Goal: Find specific page/section: Find specific page/section

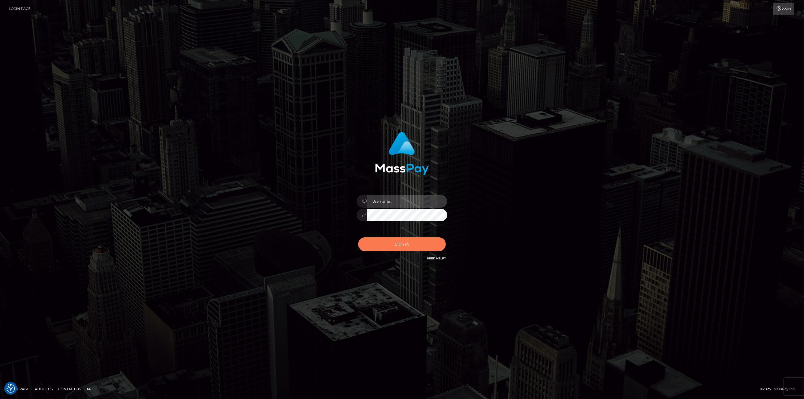
type input "scott.cm"
click at [417, 240] on button "Sign in" at bounding box center [402, 244] width 88 height 14
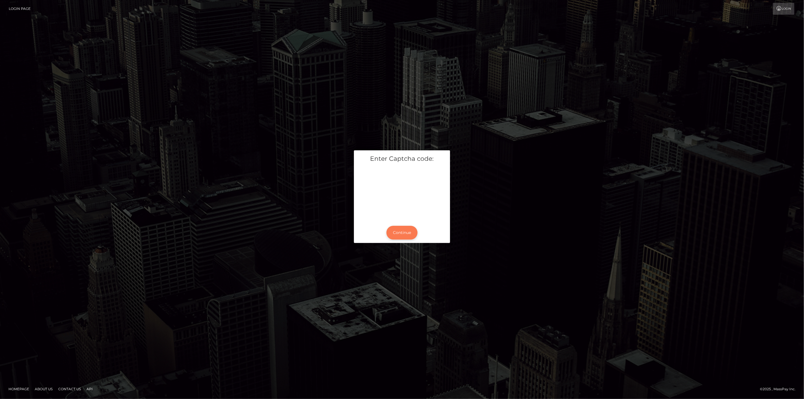
click at [399, 236] on button "Continue" at bounding box center [401, 233] width 31 height 14
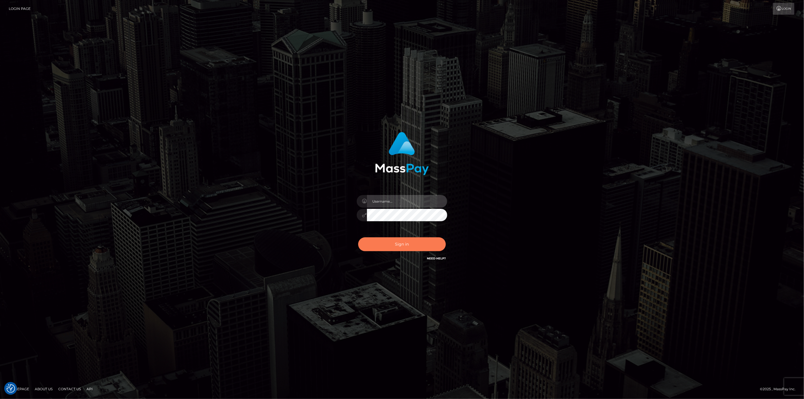
type input "scott.cm"
click at [400, 242] on button "Sign in" at bounding box center [402, 244] width 88 height 14
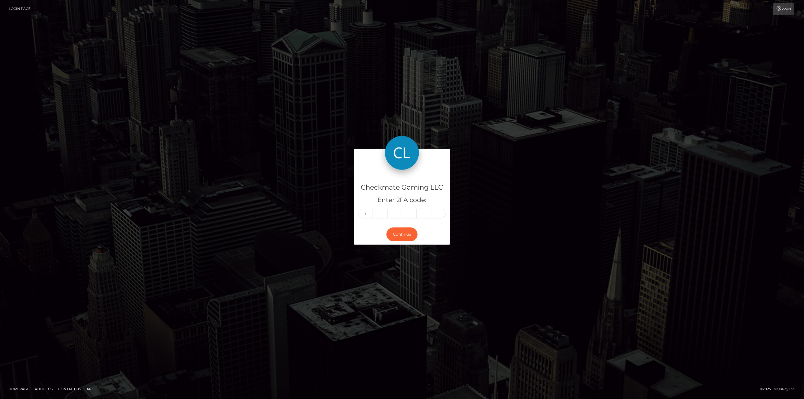
type input "9"
type input "5"
type input "9"
type input "7"
type input "9"
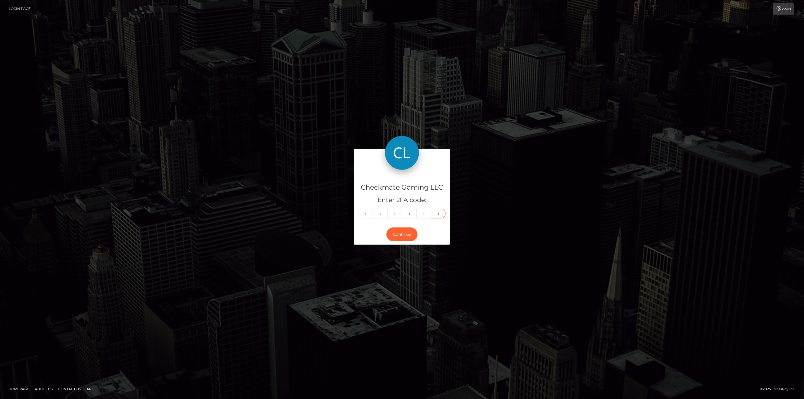
type input "8"
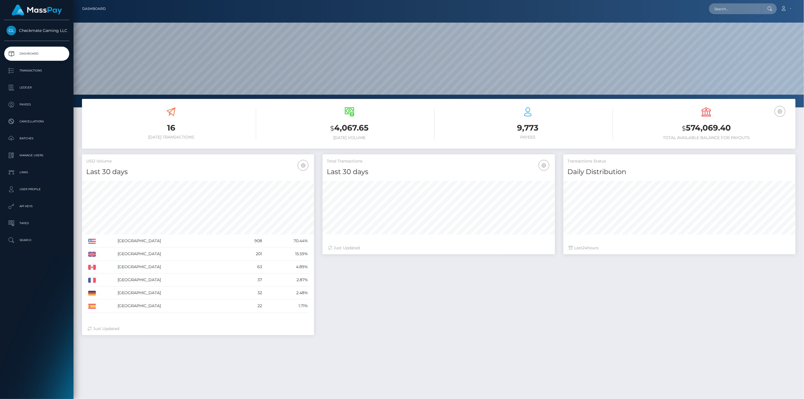
scroll to position [100, 232]
click at [24, 102] on p "Payees" at bounding box center [37, 104] width 60 height 8
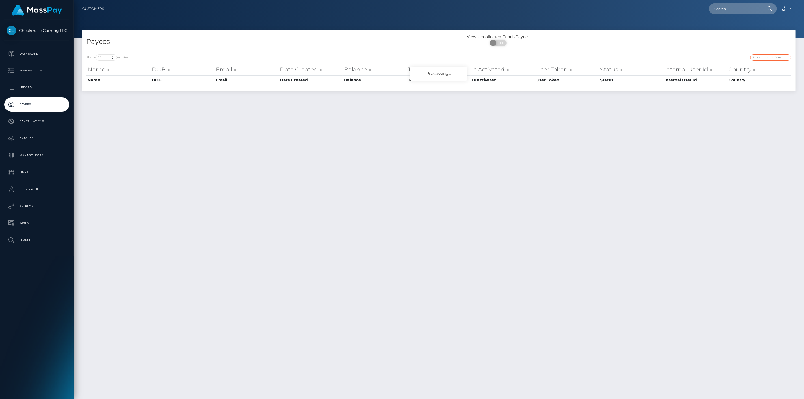
click at [787, 58] on input "search" at bounding box center [770, 57] width 41 height 7
paste input "32268"
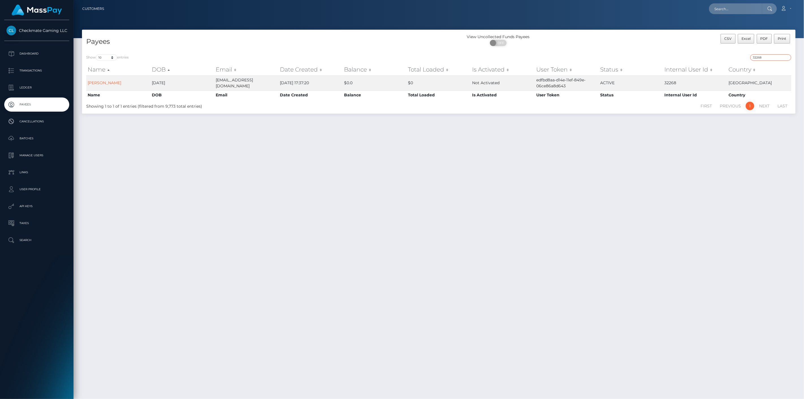
type input "32268"
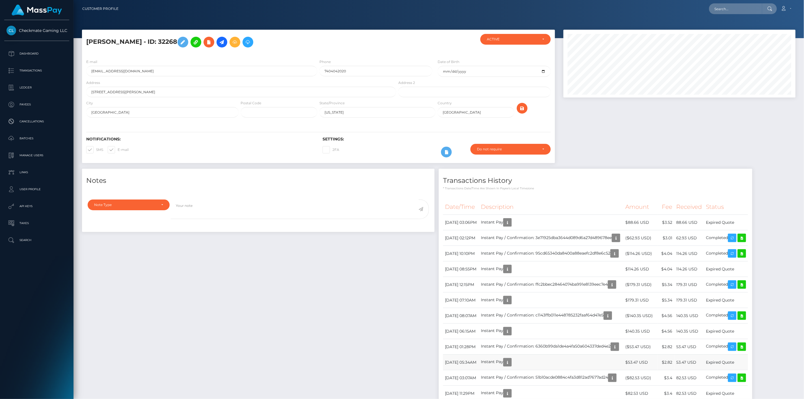
scroll to position [68, 232]
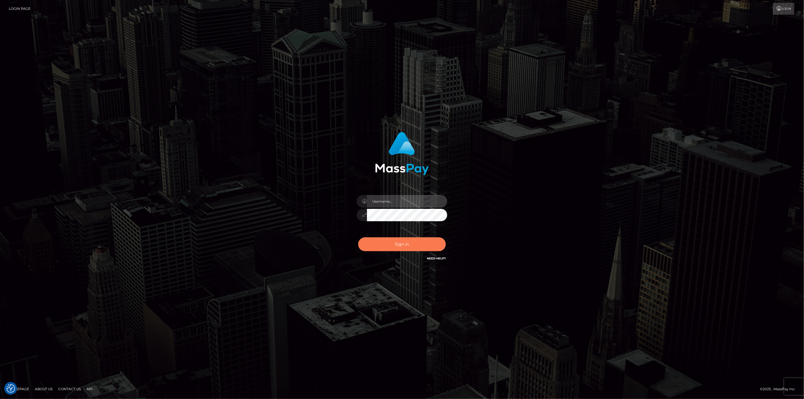
type input "[DOMAIN_NAME]"
click at [399, 245] on button "Sign in" at bounding box center [402, 244] width 88 height 14
type input "scott.cm"
drag, startPoint x: 18, startPoint y: 319, endPoint x: 50, endPoint y: 349, distance: 43.8
click at [19, 319] on div "scott.cm" at bounding box center [402, 199] width 804 height 399
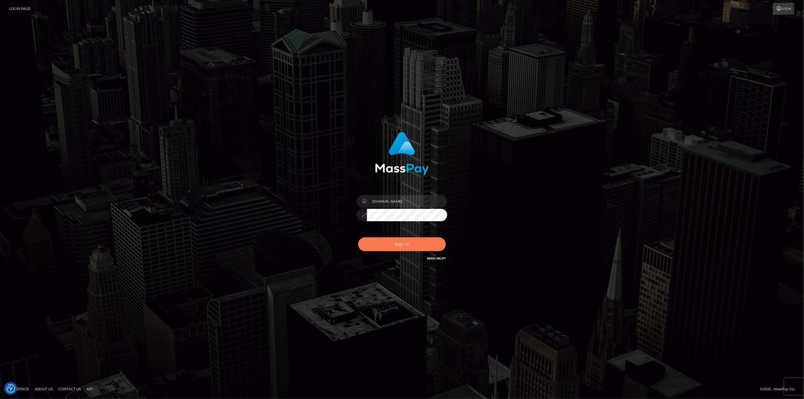
click at [421, 239] on button "Sign in" at bounding box center [402, 244] width 88 height 14
type input "[DOMAIN_NAME]"
click at [410, 238] on button "Sign in" at bounding box center [402, 244] width 88 height 14
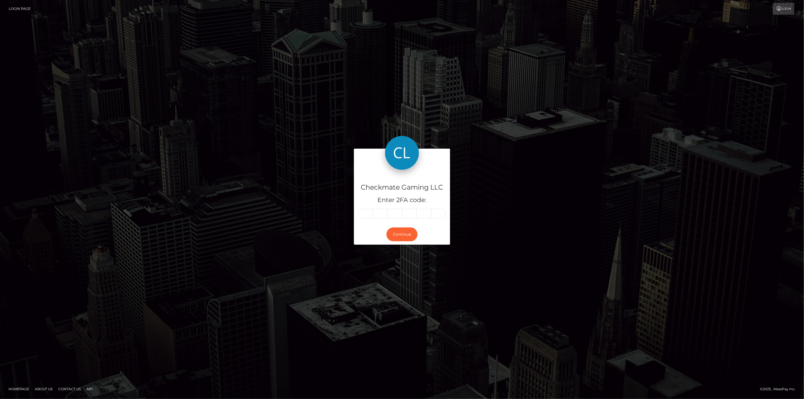
click at [367, 211] on input "text" at bounding box center [365, 214] width 15 height 10
type input "8"
type input "4"
type input "0"
type input "9"
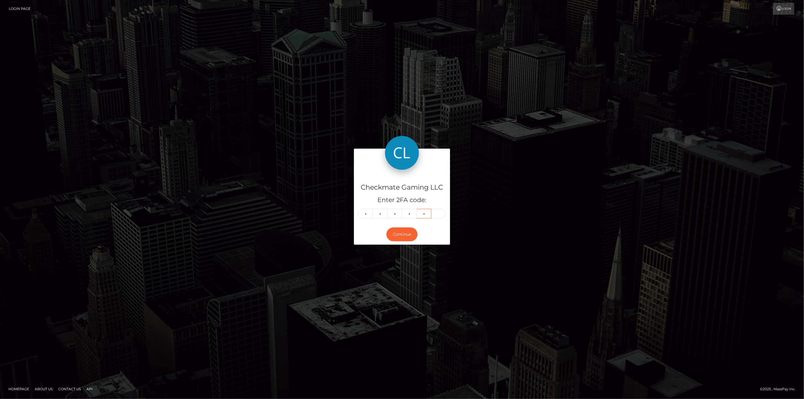
type input "6"
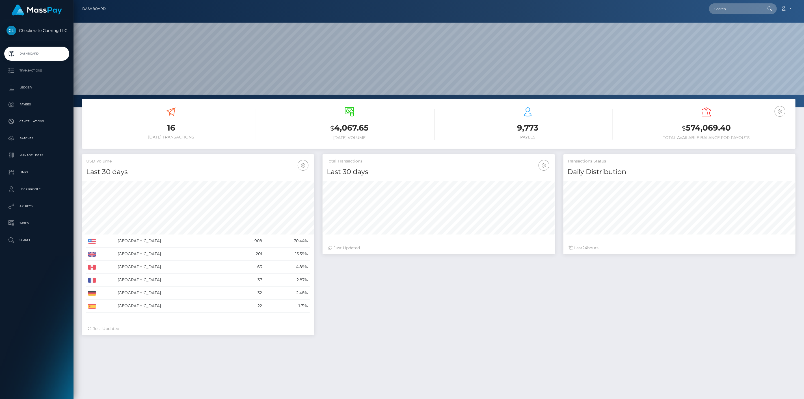
scroll to position [100, 232]
click at [44, 102] on p "Payees" at bounding box center [37, 104] width 60 height 8
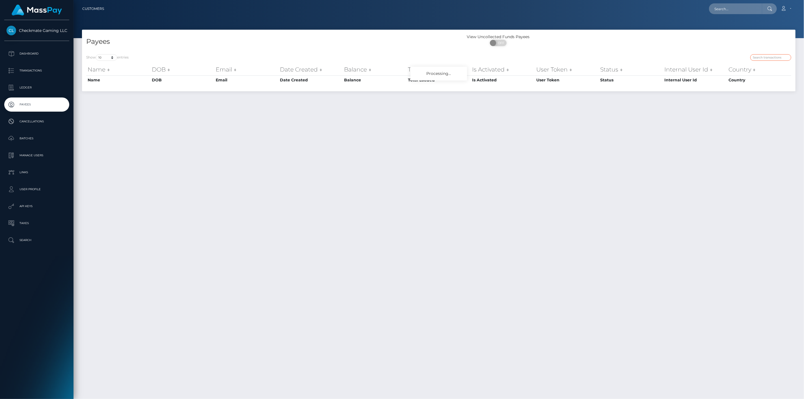
click at [764, 58] on input "search" at bounding box center [770, 57] width 41 height 7
paste input "598569"
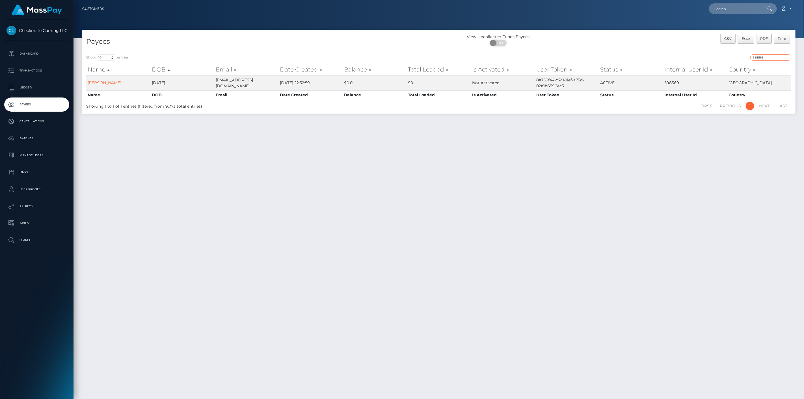
drag, startPoint x: 773, startPoint y: 57, endPoint x: 771, endPoint y: 60, distance: 3.6
click at [771, 60] on input "598569" at bounding box center [770, 57] width 41 height 7
paste input "Jusjake"
click at [769, 60] on input "598569Jusjake" at bounding box center [770, 57] width 41 height 7
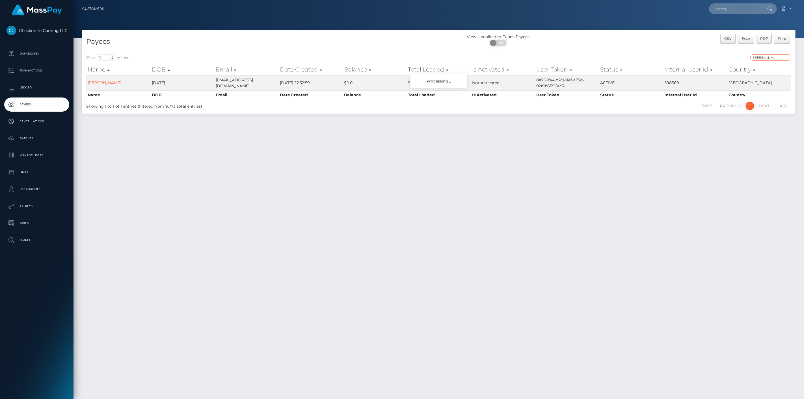
click at [769, 60] on input "598569Jusjake" at bounding box center [770, 57] width 41 height 7
paste input "search"
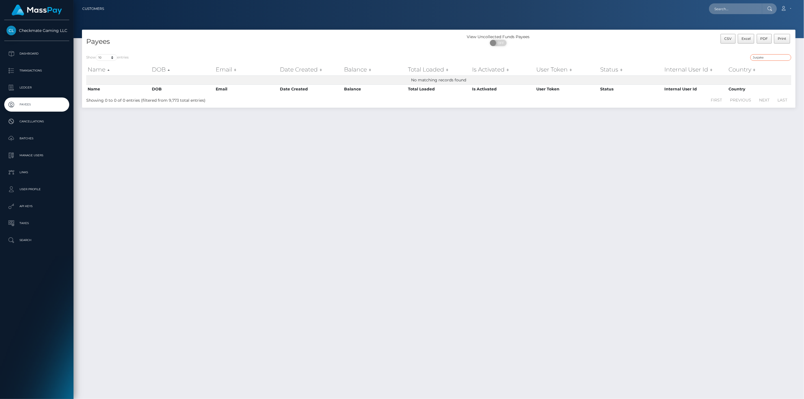
drag, startPoint x: 775, startPoint y: 55, endPoint x: 694, endPoint y: 60, distance: 81.3
click at [696, 60] on div "Jusjake" at bounding box center [617, 58] width 348 height 8
paste input "54328"
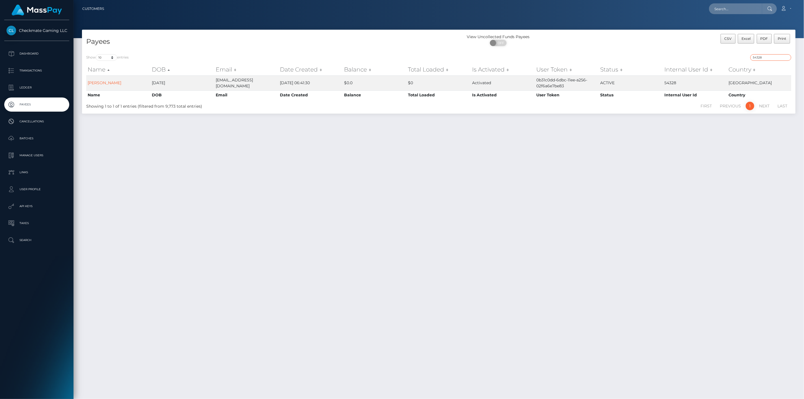
drag, startPoint x: 771, startPoint y: 56, endPoint x: 702, endPoint y: 49, distance: 69.6
click at [702, 49] on div "Payees View Uncollected Funds Payees ON OFF CSV Excel PDF Print Show 10 25 50 1…" at bounding box center [438, 72] width 713 height 84
paste input "396792"
drag, startPoint x: 774, startPoint y: 58, endPoint x: 715, endPoint y: 63, distance: 58.8
click at [715, 63] on div "Show 10 25 50 100 250 entries 396792 Name DOB Email Date Created Balance Total …" at bounding box center [438, 82] width 705 height 57
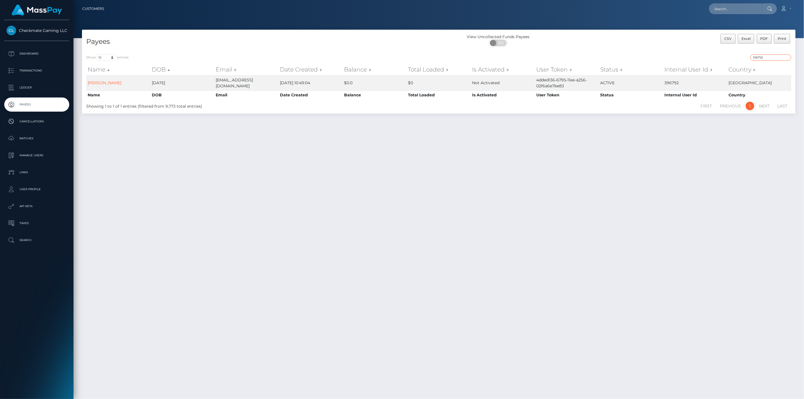
paste input "1419054"
drag, startPoint x: 760, startPoint y: 64, endPoint x: 708, endPoint y: 60, distance: 51.8
click at [709, 60] on div "1419054" at bounding box center [617, 58] width 348 height 8
paste input "48166"
drag, startPoint x: 778, startPoint y: 58, endPoint x: 717, endPoint y: 57, distance: 61.1
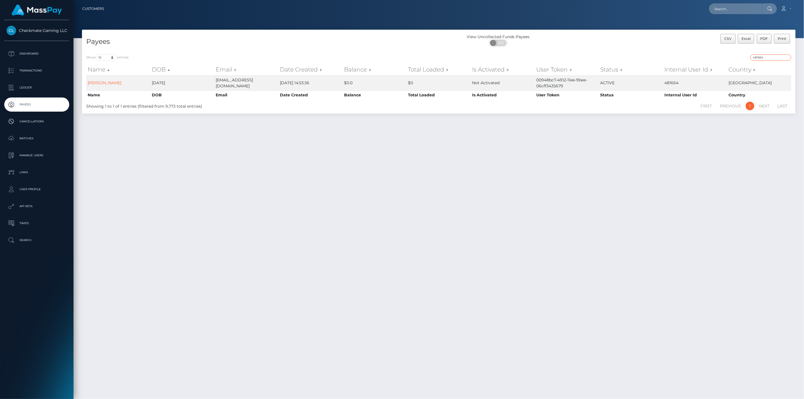
click at [720, 57] on div "481664" at bounding box center [617, 58] width 348 height 8
paste input "6581"
drag, startPoint x: 774, startPoint y: 59, endPoint x: 693, endPoint y: 46, distance: 82.1
click at [693, 46] on div "Payees View Uncollected Funds Payees ON OFF CSV Excel PDF Print Show 10 25 50 1…" at bounding box center [438, 72] width 713 height 84
paste input "324346"
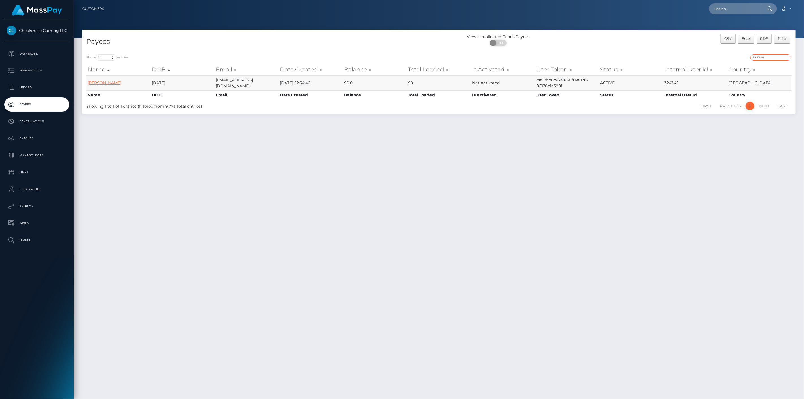
type input "324346"
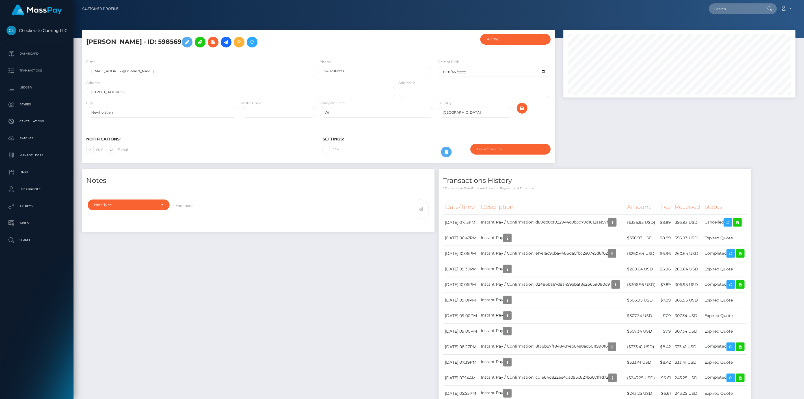
scroll to position [68, 232]
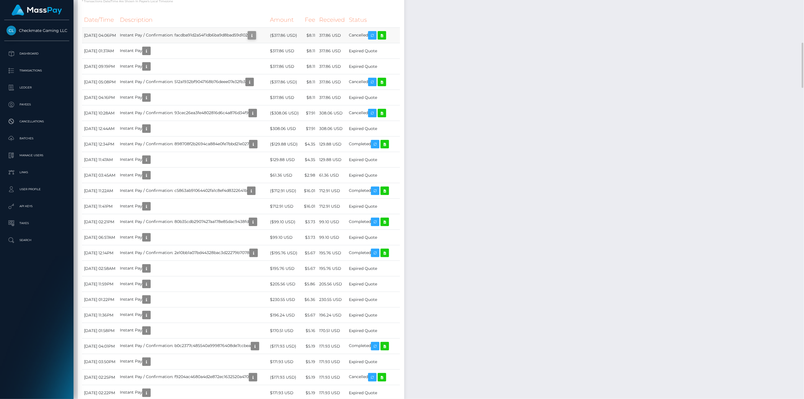
scroll to position [68, 232]
click at [255, 39] on icon "button" at bounding box center [251, 35] width 7 height 7
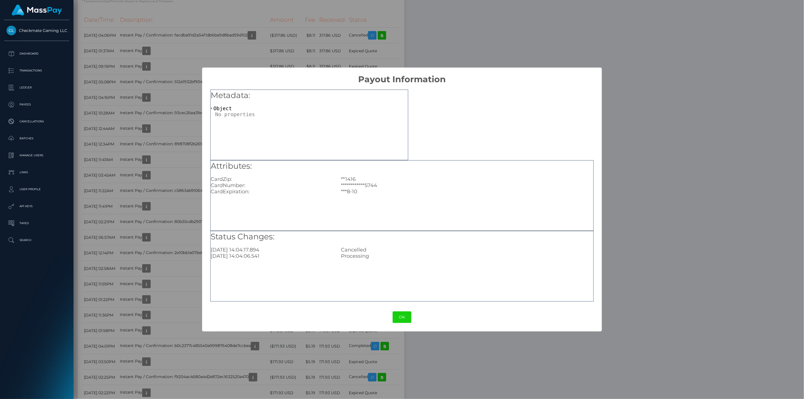
click at [186, 131] on div "**********" at bounding box center [402, 199] width 804 height 399
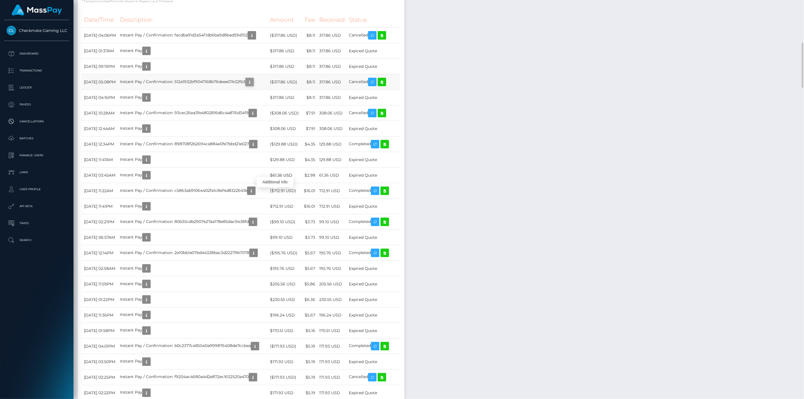
click at [253, 86] on icon "button" at bounding box center [249, 82] width 7 height 7
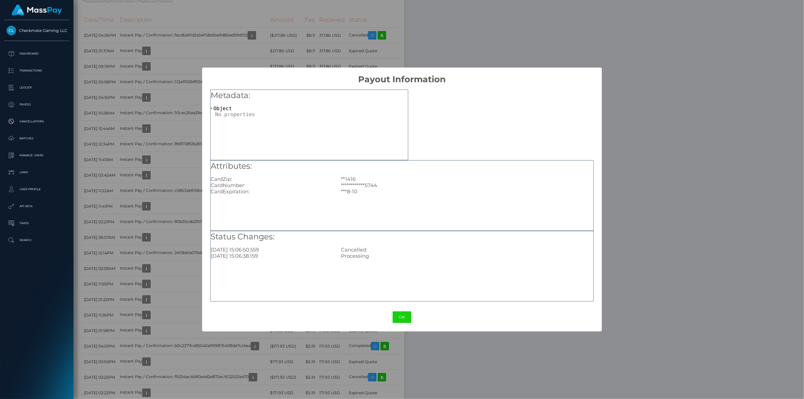
drag, startPoint x: 177, startPoint y: 116, endPoint x: 175, endPoint y: 121, distance: 5.1
click at [177, 117] on div "**********" at bounding box center [402, 199] width 804 height 399
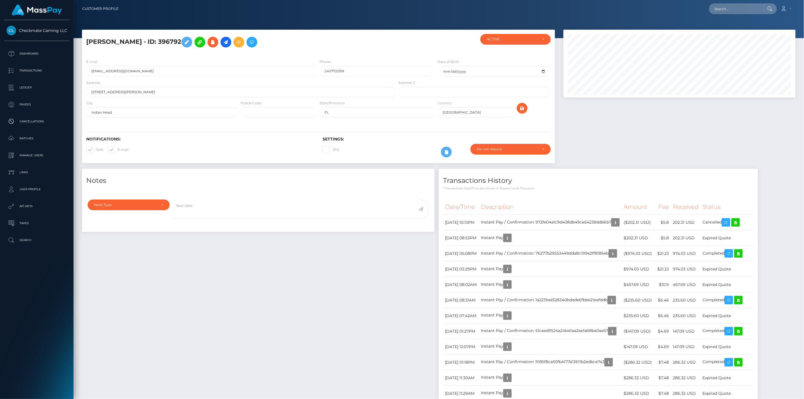
scroll to position [68, 232]
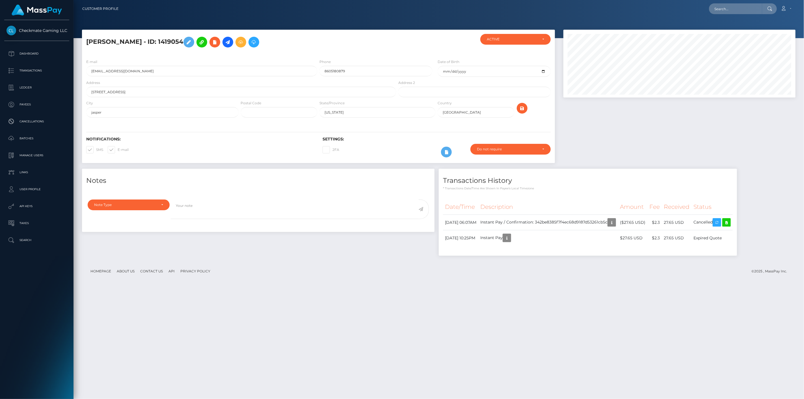
scroll to position [68, 232]
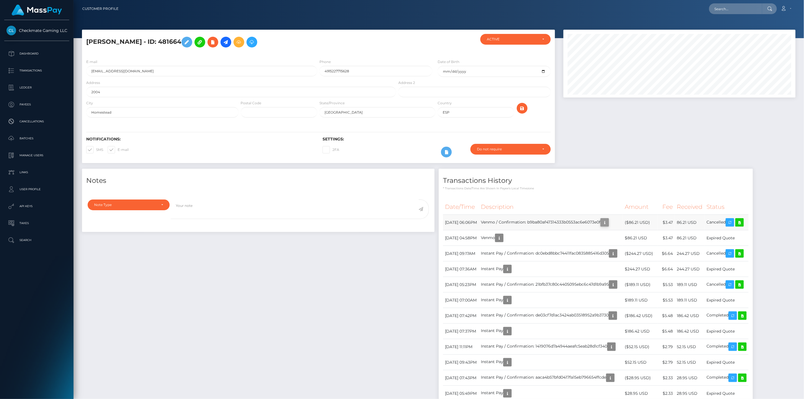
scroll to position [68, 232]
click at [608, 221] on icon "button" at bounding box center [604, 222] width 7 height 7
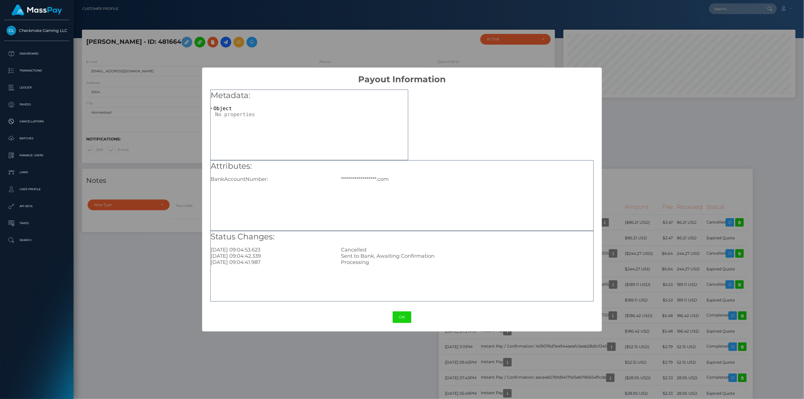
click at [639, 182] on div "**********" at bounding box center [402, 199] width 804 height 399
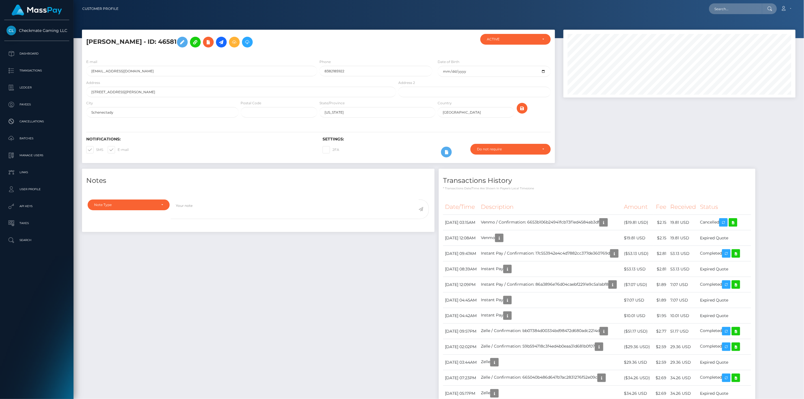
scroll to position [68, 232]
click at [622, 221] on td "Venmo / Confirmation: 6653b106b24941fcb73f1ed4584ab3df" at bounding box center [550, 223] width 143 height 16
click at [608, 221] on button "button" at bounding box center [603, 222] width 8 height 8
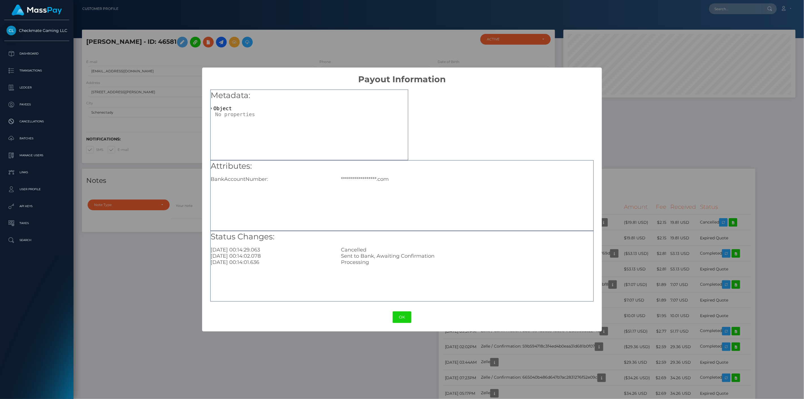
click at [624, 184] on div "**********" at bounding box center [402, 199] width 804 height 399
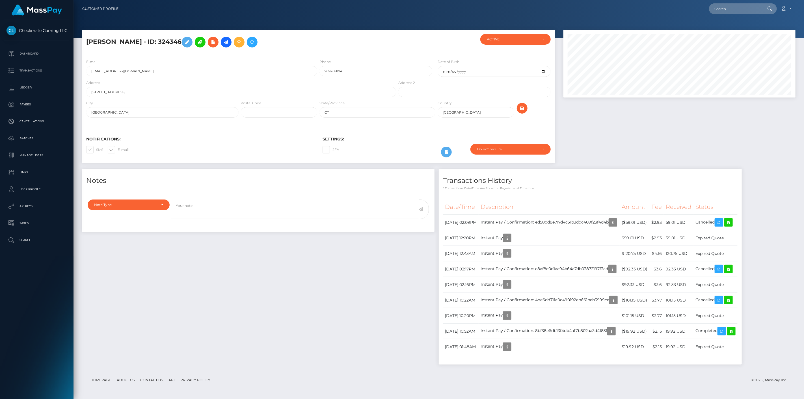
scroll to position [68, 232]
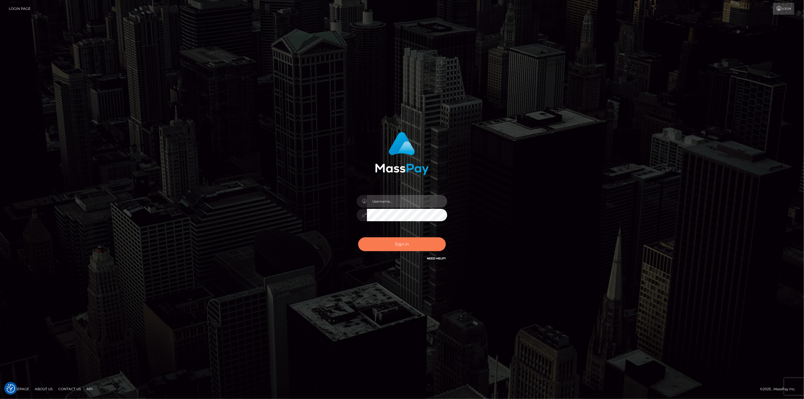
type input "scott.cm"
click at [383, 243] on button "Sign in" at bounding box center [402, 244] width 88 height 14
type input "scott.cm"
click at [383, 241] on button "Sign in" at bounding box center [402, 244] width 88 height 14
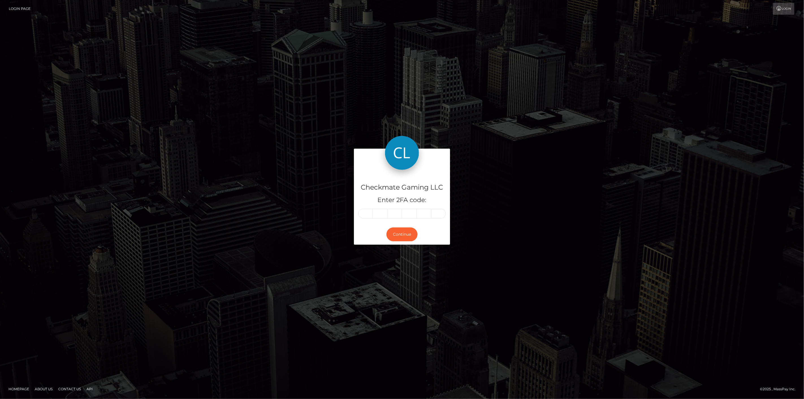
click at [365, 210] on input "text" at bounding box center [365, 214] width 15 height 10
type input "6"
type input "8"
type input "3"
type input "6"
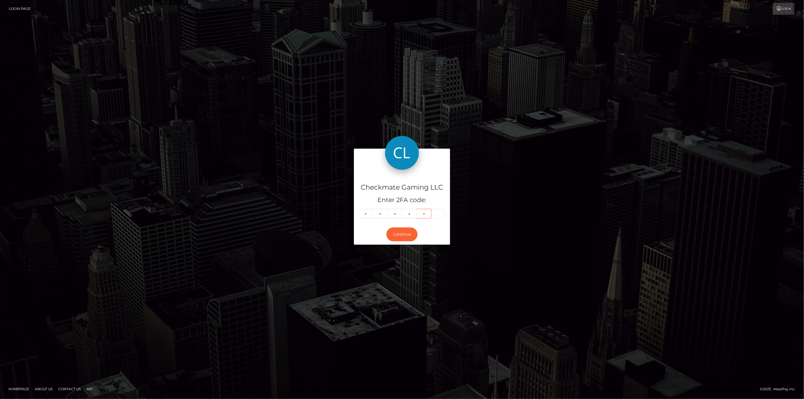
type input "8"
type input "9"
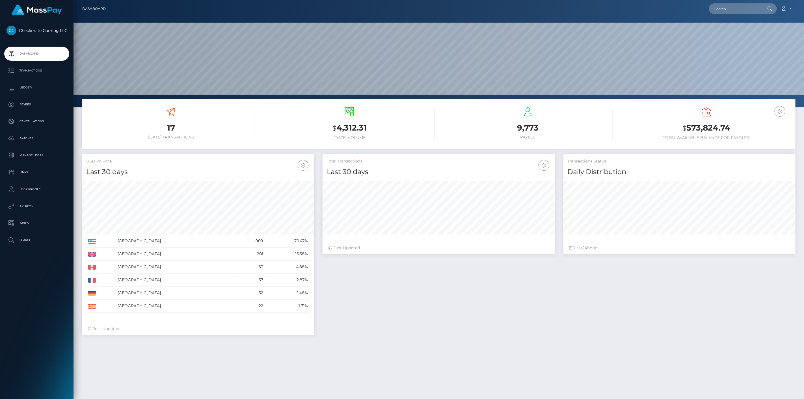
scroll to position [100, 232]
click at [38, 103] on p "Payees" at bounding box center [37, 104] width 60 height 8
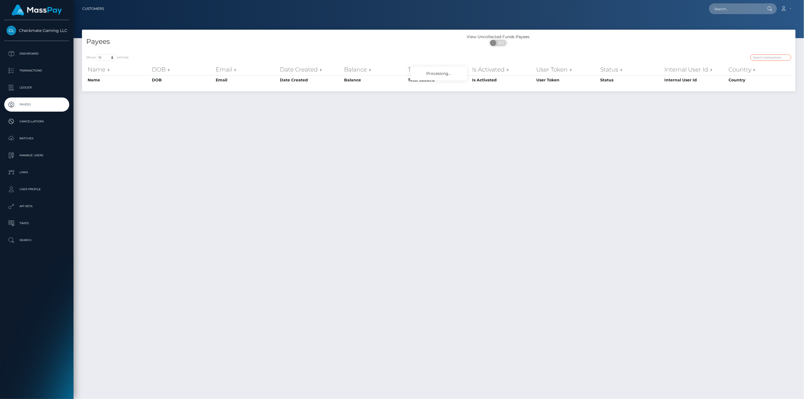
click at [776, 60] on input "search" at bounding box center [770, 57] width 41 height 7
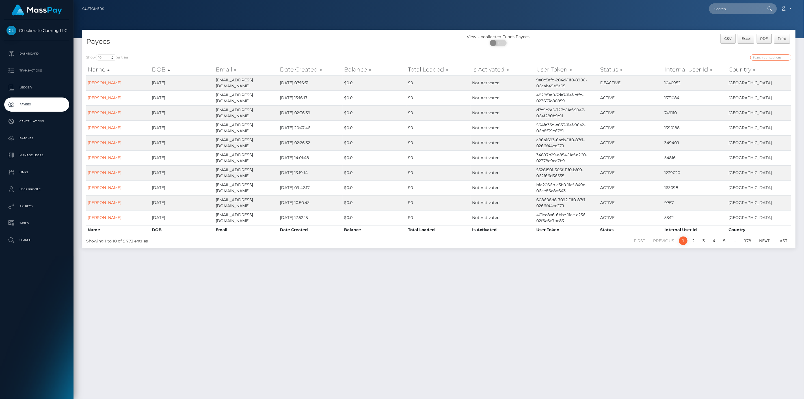
paste input "481664"
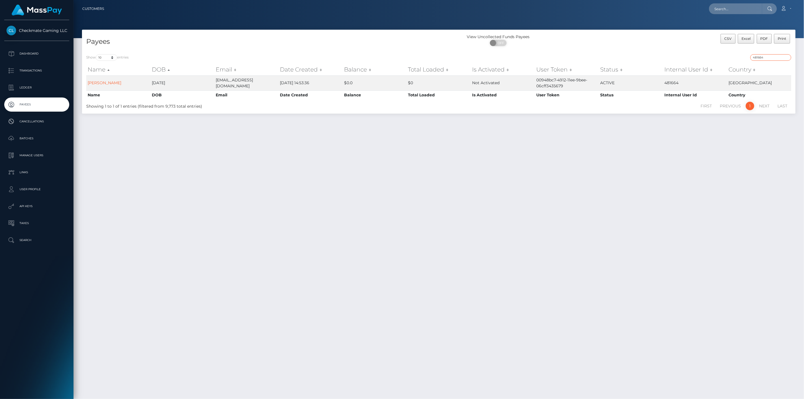
drag, startPoint x: 773, startPoint y: 57, endPoint x: 705, endPoint y: 50, distance: 68.5
click at [707, 50] on div "Show 10 25 50 100 250 entries 481664 Name DOB Email Date Created Balance Total …" at bounding box center [438, 82] width 713 height 64
paste input "598569"
click at [770, 57] on input "598569" at bounding box center [770, 57] width 41 height 7
type input "481664"
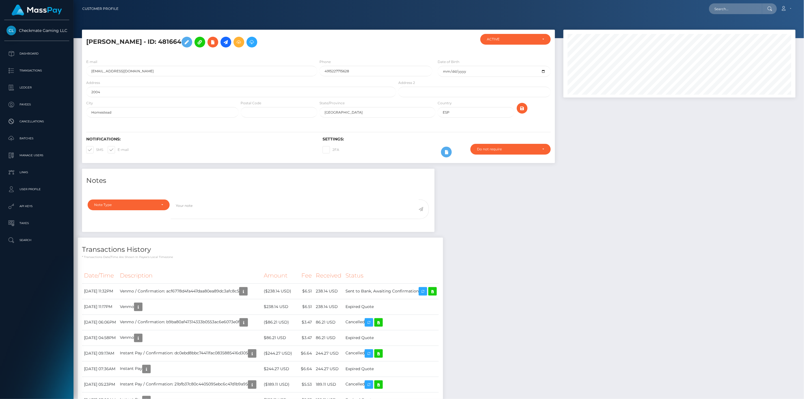
scroll to position [68, 232]
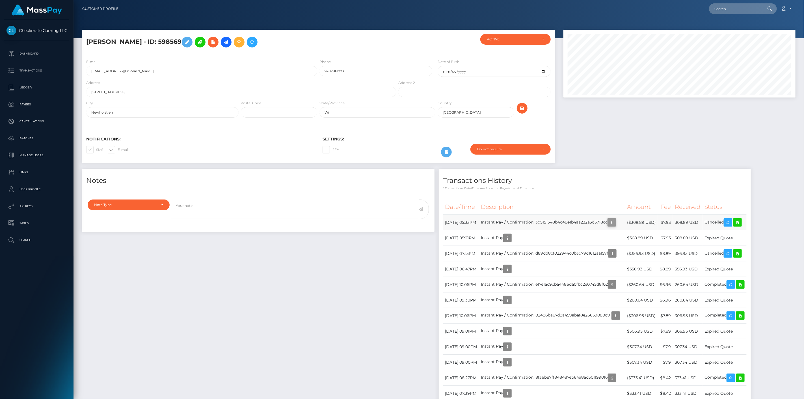
scroll to position [68, 232]
click at [615, 220] on icon "button" at bounding box center [611, 222] width 7 height 7
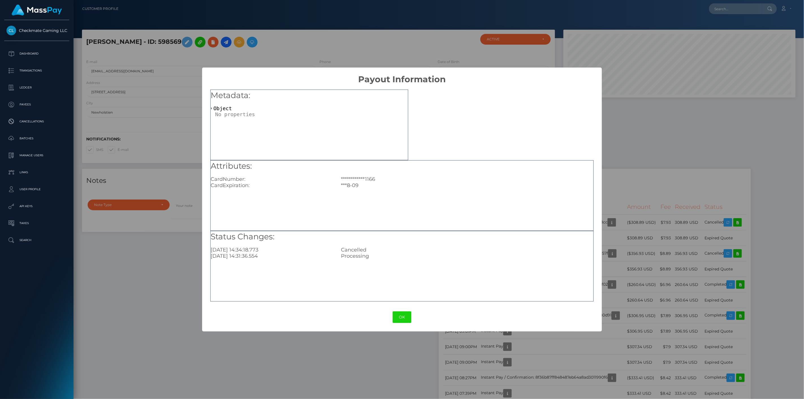
click at [637, 180] on div "**********" at bounding box center [402, 199] width 804 height 399
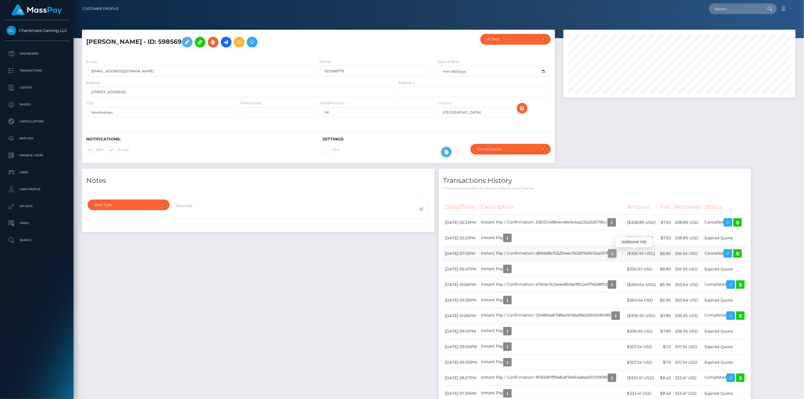
click at [616, 253] on icon "button" at bounding box center [612, 253] width 7 height 7
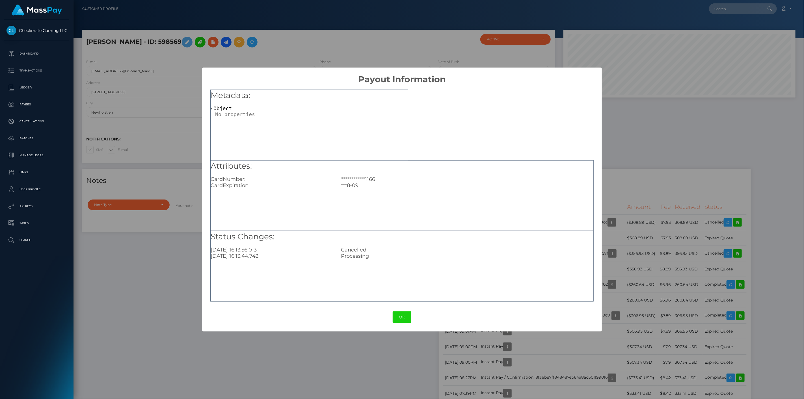
click at [645, 172] on div "**********" at bounding box center [402, 199] width 804 height 399
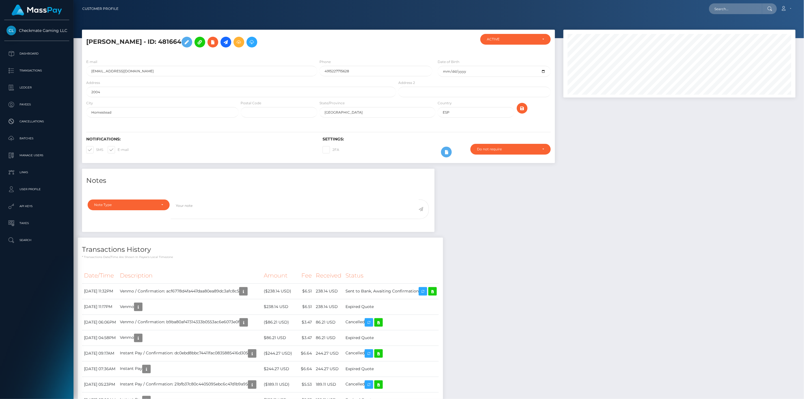
scroll to position [68, 232]
click at [172, 109] on input "Homestead" at bounding box center [162, 112] width 152 height 10
click at [182, 165] on div "Andrew Lebeck - ID: 481664 ACTIVE" at bounding box center [318, 99] width 481 height 139
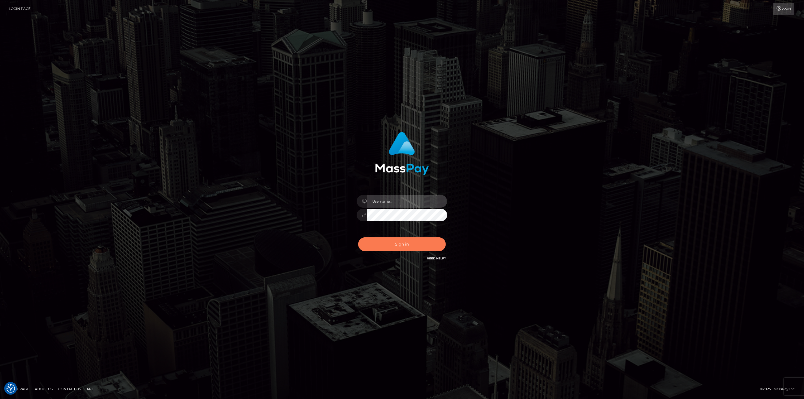
type input "scott.cm"
click at [405, 244] on button "Sign in" at bounding box center [402, 244] width 88 height 14
type input "[DOMAIN_NAME]"
click at [404, 245] on button "Sign in" at bounding box center [402, 244] width 88 height 14
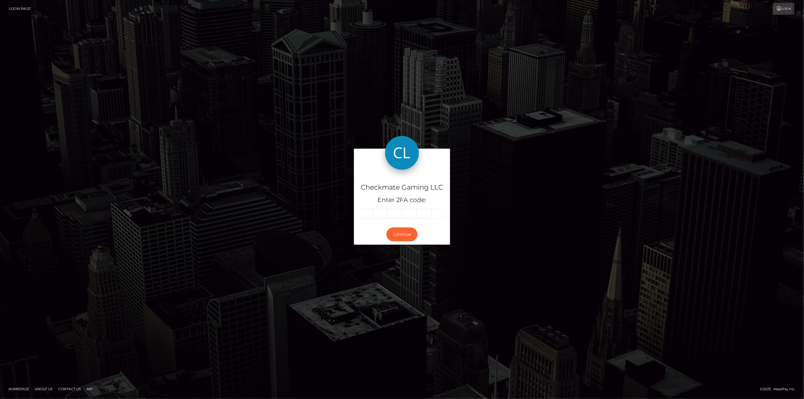
click at [363, 211] on input "text" at bounding box center [365, 214] width 15 height 10
type input "4"
type input "1"
type input "2"
type input "9"
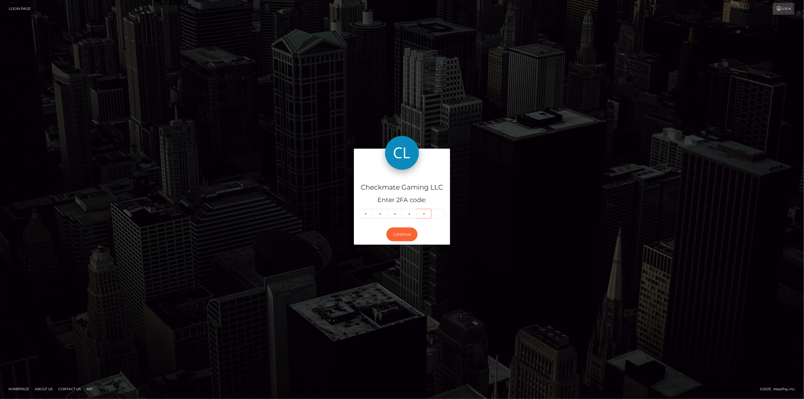
type input "2"
type input "0"
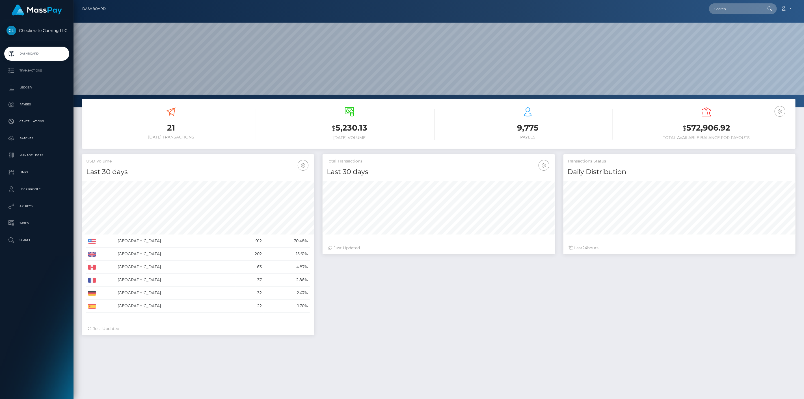
scroll to position [100, 232]
click at [26, 101] on p "Payees" at bounding box center [37, 104] width 60 height 8
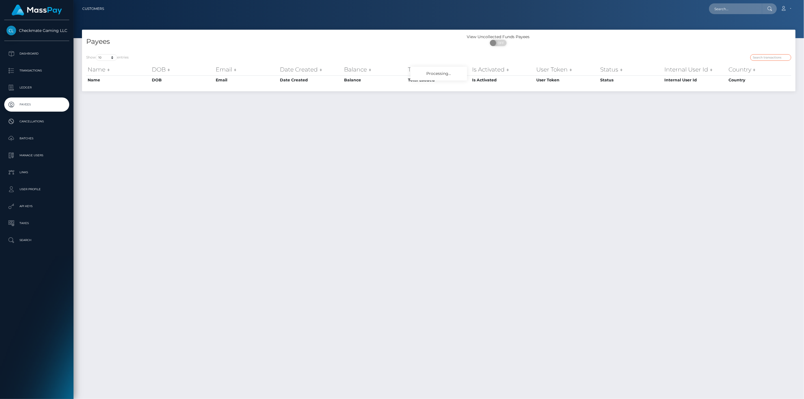
click at [765, 54] on input "search" at bounding box center [770, 57] width 41 height 7
paste input "598569"
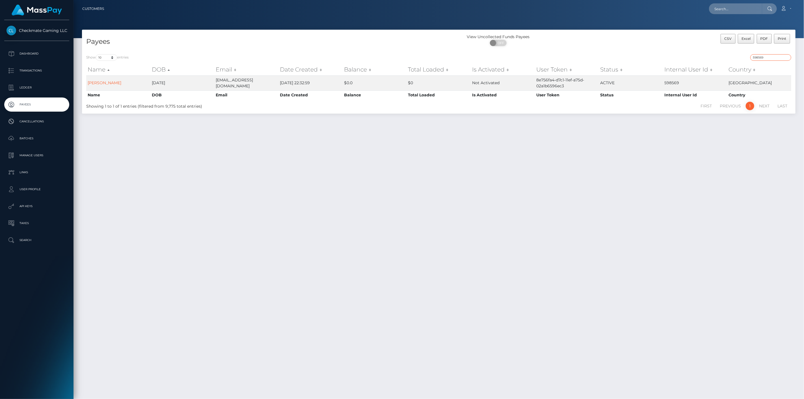
drag, startPoint x: 775, startPoint y: 55, endPoint x: 710, endPoint y: 54, distance: 65.0
click at [710, 53] on div "Show 10 25 50 100 250 entries 598569 Name DOB Email Date Created Balance Total …" at bounding box center [438, 82] width 713 height 64
drag, startPoint x: 773, startPoint y: 57, endPoint x: 740, endPoint y: 56, distance: 33.4
click at [740, 56] on div "598569" at bounding box center [617, 58] width 348 height 8
paste input "45274"
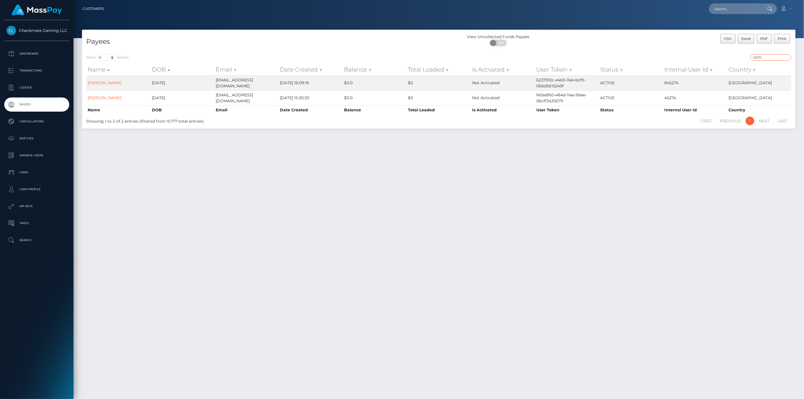
type input "45274"
click at [428, 43] on h4 "Payees" at bounding box center [260, 42] width 348 height 10
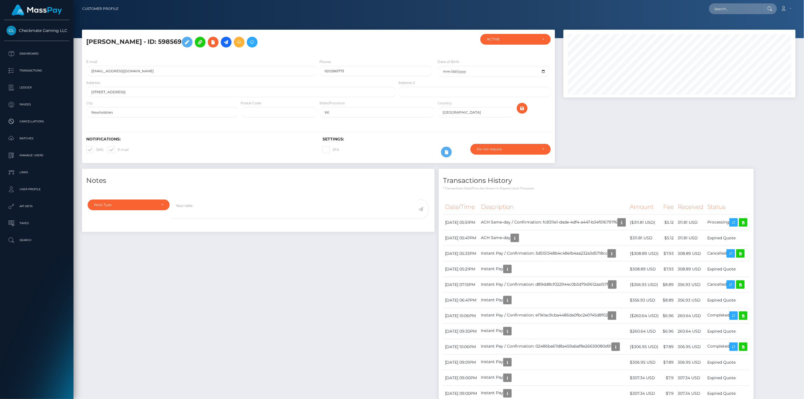
scroll to position [68, 232]
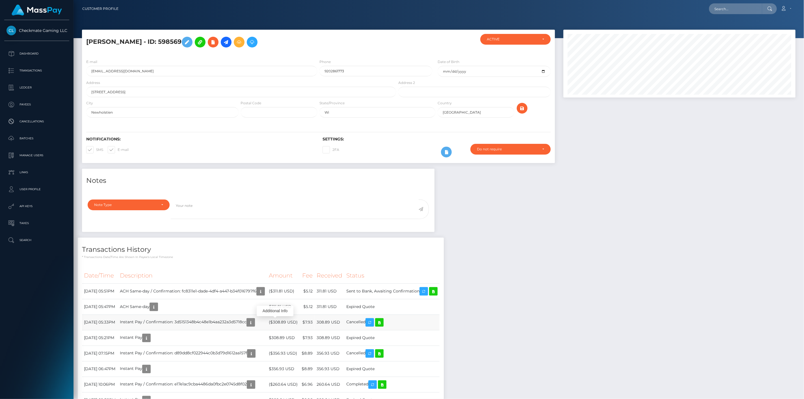
scroll to position [68, 232]
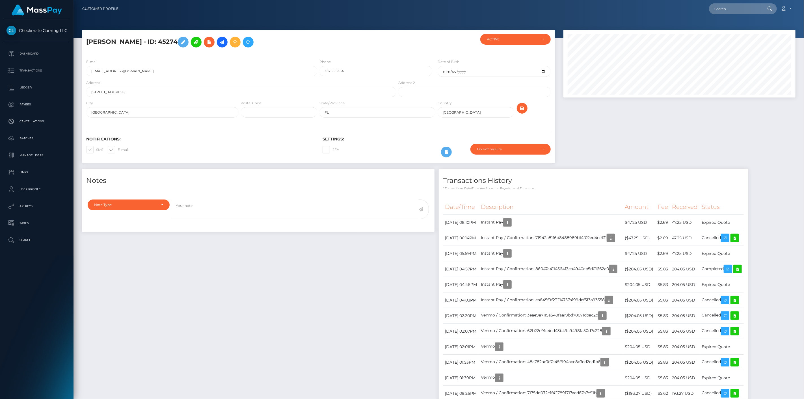
scroll to position [68, 232]
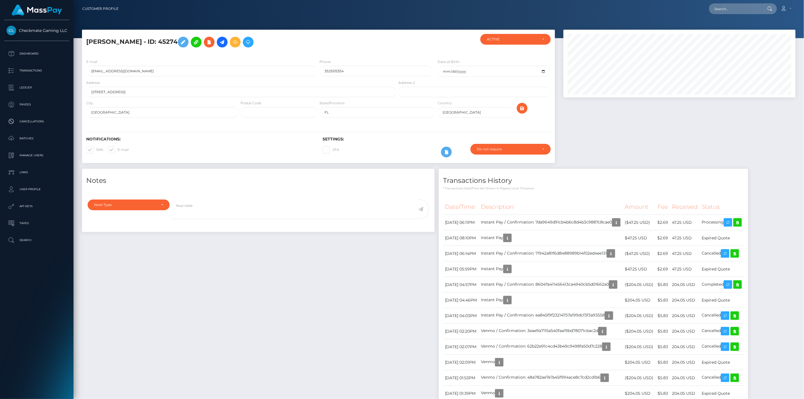
scroll to position [68, 232]
drag, startPoint x: 170, startPoint y: 40, endPoint x: 86, endPoint y: 35, distance: 84.6
click at [86, 35] on div "[PERSON_NAME] - ID: 45274" at bounding box center [239, 44] width 315 height 21
drag, startPoint x: 87, startPoint y: 40, endPoint x: 170, endPoint y: 46, distance: 83.3
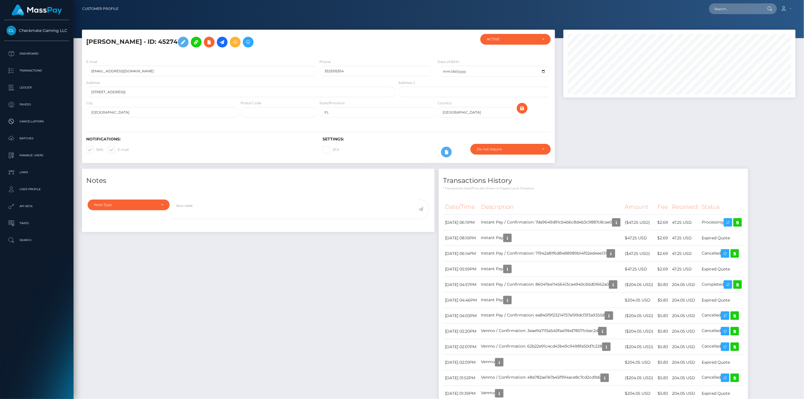
click at [170, 46] on h5 "Gregory Ogiste - ID: 45274" at bounding box center [239, 42] width 307 height 16
